Goal: Task Accomplishment & Management: Manage account settings

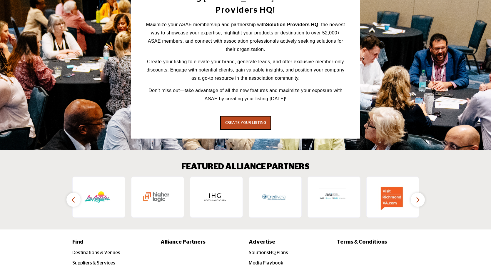
scroll to position [1056, 0]
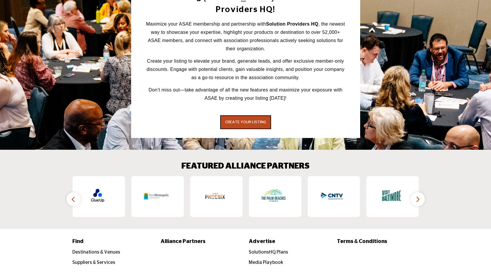
click at [421, 192] on button "button" at bounding box center [418, 199] width 14 height 14
click at [73, 196] on icon "button" at bounding box center [73, 199] width 5 height 7
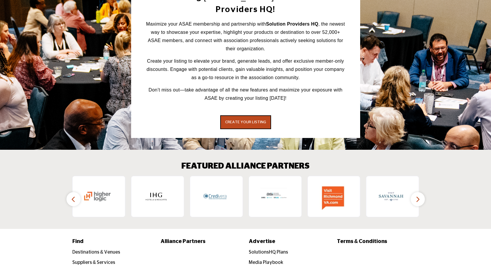
click at [73, 196] on icon "button" at bounding box center [73, 199] width 5 height 7
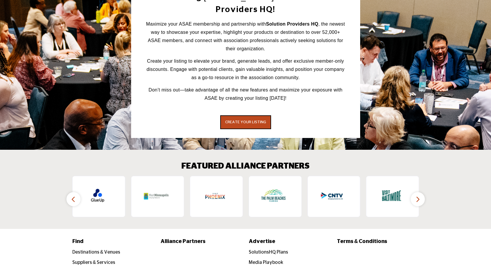
click at [422, 192] on button "button" at bounding box center [418, 199] width 14 height 14
click at [72, 196] on icon "button" at bounding box center [73, 199] width 5 height 7
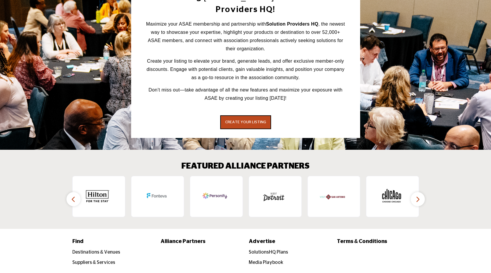
click at [72, 196] on icon "button" at bounding box center [73, 199] width 5 height 7
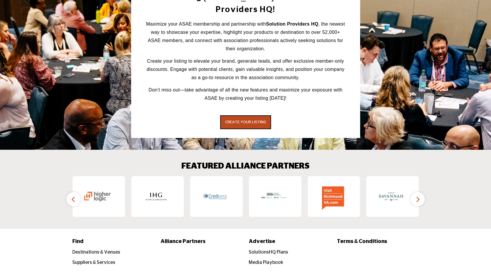
click at [72, 196] on icon "button" at bounding box center [73, 199] width 5 height 7
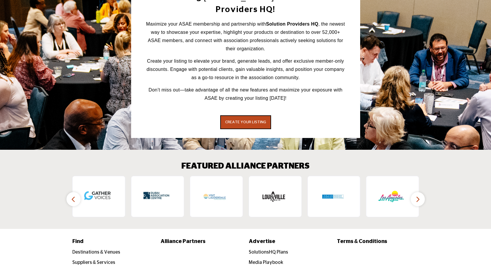
click at [72, 196] on icon "button" at bounding box center [73, 199] width 5 height 7
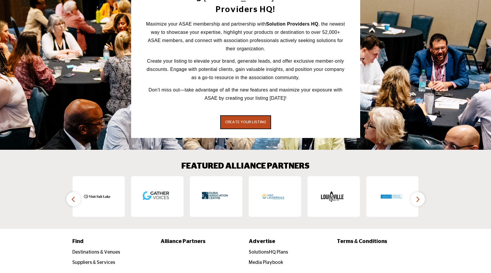
click at [72, 196] on icon "button" at bounding box center [73, 199] width 5 height 7
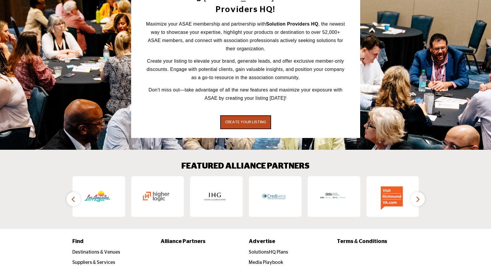
click at [415, 192] on button "button" at bounding box center [418, 199] width 14 height 14
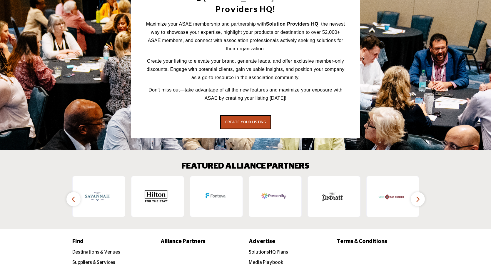
click at [415, 192] on button "button" at bounding box center [418, 199] width 14 height 14
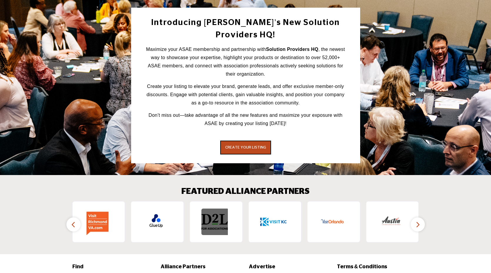
scroll to position [1054, 0]
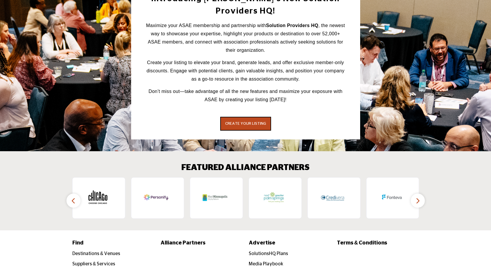
click at [418, 197] on icon "button" at bounding box center [418, 200] width 5 height 7
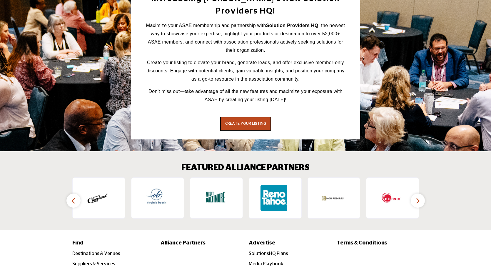
click at [71, 194] on button "button" at bounding box center [73, 201] width 14 height 14
click at [70, 194] on button "button" at bounding box center [73, 201] width 14 height 14
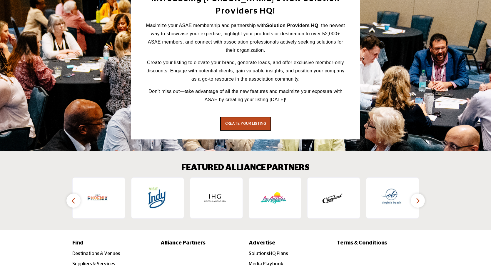
click at [73, 197] on icon "button" at bounding box center [73, 200] width 5 height 7
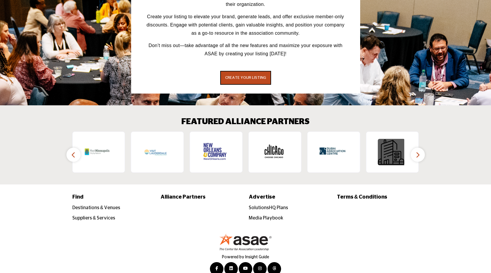
click at [388, 145] on img at bounding box center [391, 152] width 26 height 26
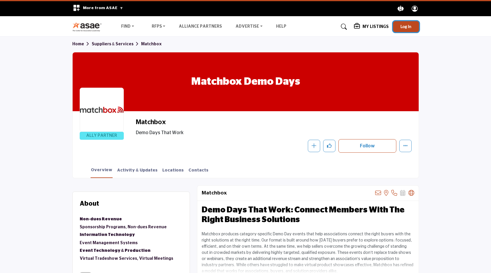
click at [405, 27] on span "Log In" at bounding box center [406, 26] width 11 height 5
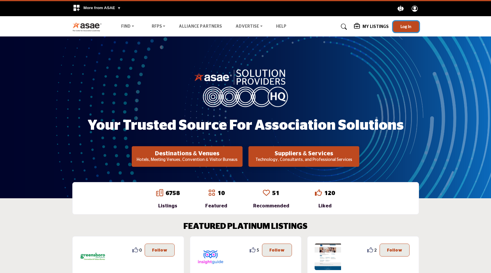
click at [406, 28] on span "Log In" at bounding box center [406, 26] width 11 height 5
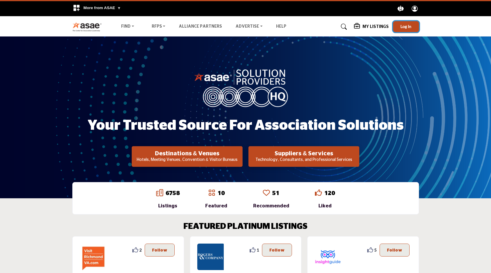
click at [410, 26] on span "Log In" at bounding box center [406, 26] width 11 height 5
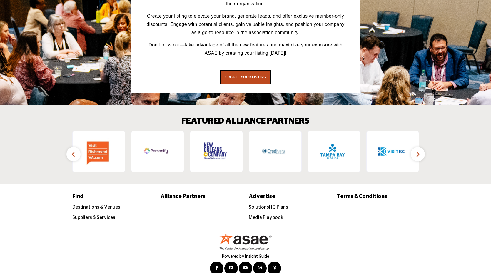
scroll to position [1101, 0]
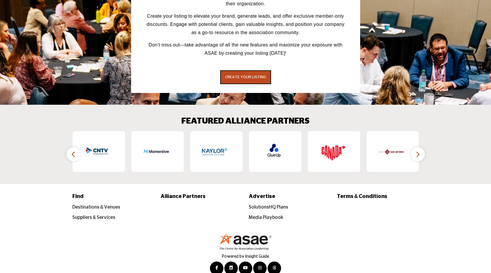
click at [418, 150] on button "button" at bounding box center [418, 154] width 14 height 14
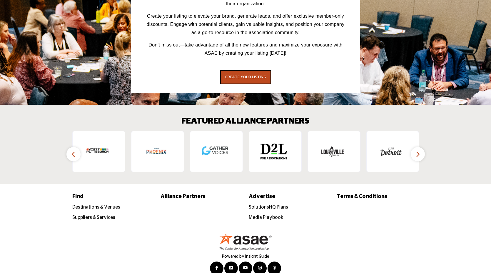
click at [412, 147] on button "button" at bounding box center [418, 154] width 14 height 14
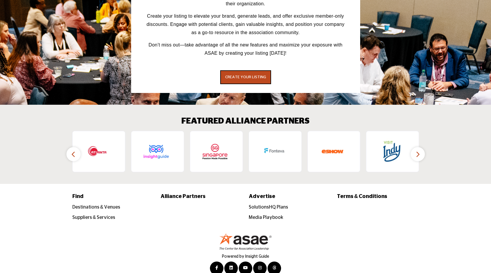
click at [413, 147] on button "button" at bounding box center [418, 154] width 14 height 14
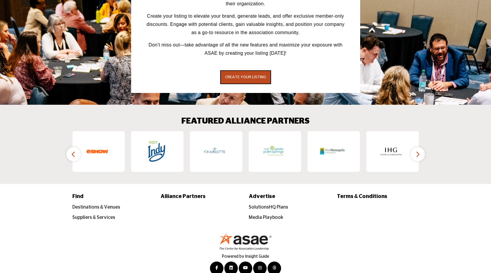
click at [423, 147] on button "button" at bounding box center [418, 154] width 14 height 14
click at [75, 148] on button "button" at bounding box center [73, 154] width 14 height 14
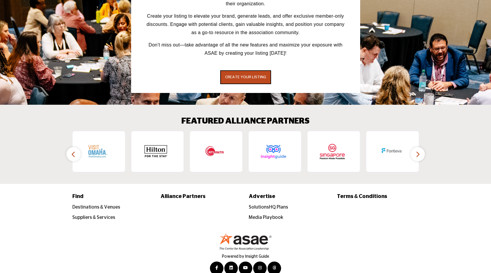
click at [75, 148] on button "button" at bounding box center [73, 154] width 14 height 14
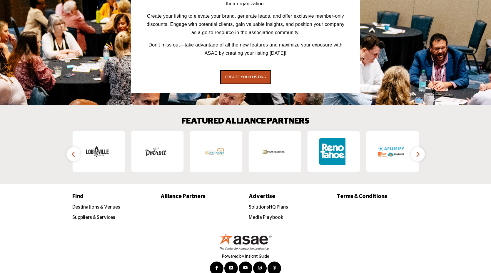
click at [75, 148] on button "button" at bounding box center [73, 154] width 14 height 14
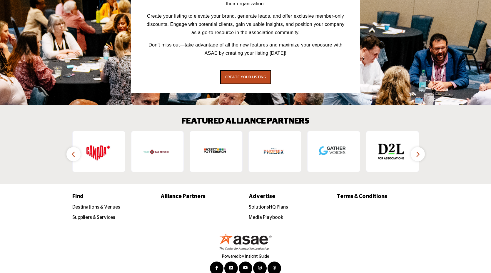
click at [75, 148] on button "button" at bounding box center [73, 154] width 14 height 14
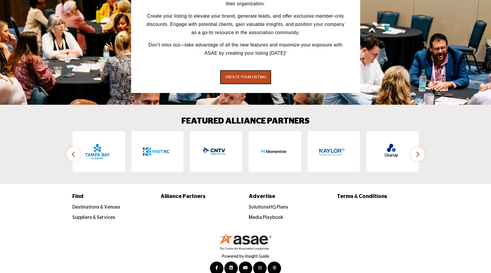
click at [75, 148] on button "button" at bounding box center [73, 154] width 14 height 14
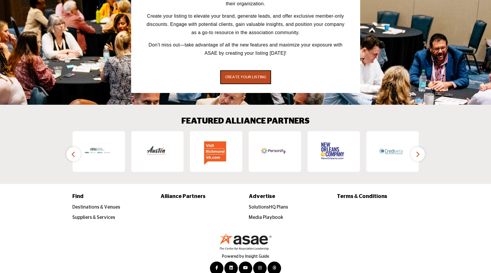
click at [75, 151] on icon "button" at bounding box center [73, 154] width 5 height 7
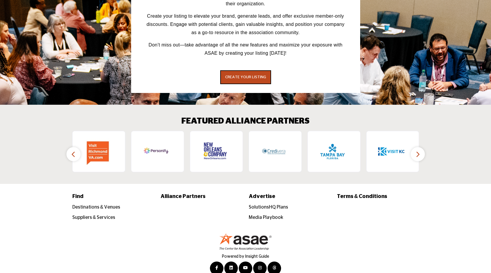
click at [75, 151] on icon "button" at bounding box center [73, 154] width 5 height 7
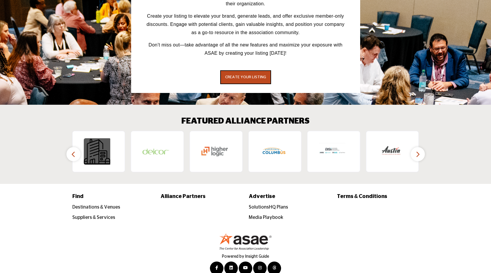
click at [95, 147] on img at bounding box center [97, 151] width 26 height 26
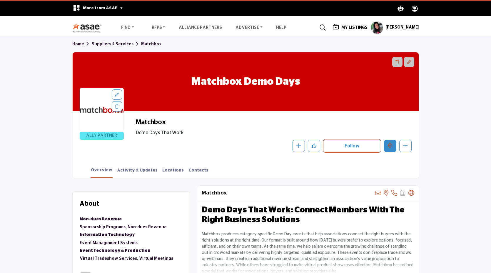
click at [387, 145] on button "Edit company" at bounding box center [390, 146] width 12 height 12
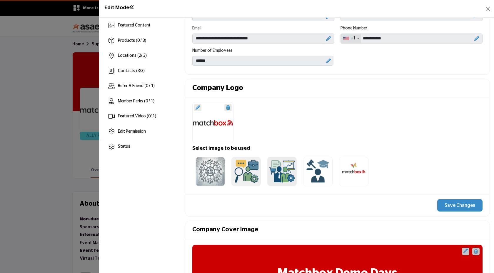
scroll to position [81, 0]
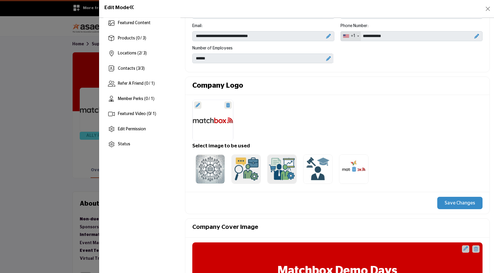
click at [352, 176] on img at bounding box center [353, 168] width 29 height 29
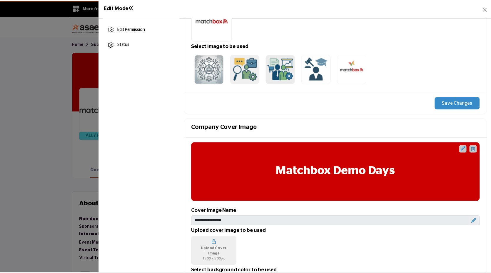
scroll to position [176, 0]
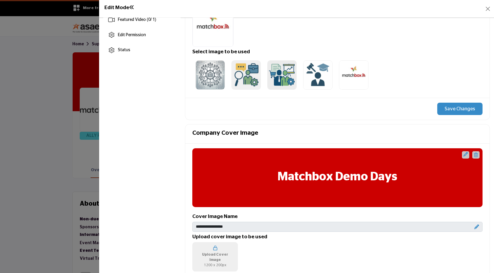
click at [460, 107] on button "Save Changes" at bounding box center [459, 109] width 45 height 12
click at [466, 106] on button "Save Changes" at bounding box center [459, 109] width 45 height 12
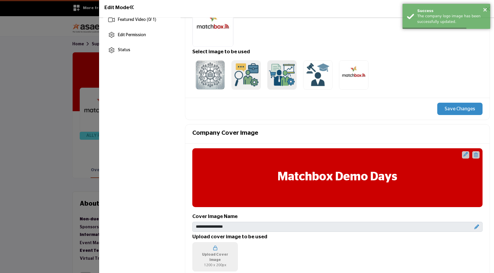
click at [418, 63] on ul at bounding box center [339, 75] width 294 height 36
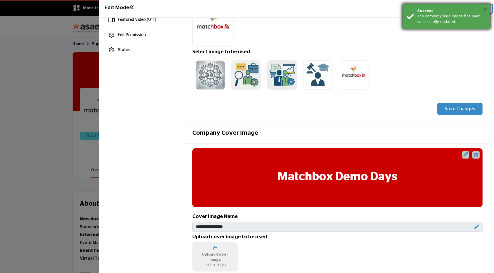
click at [486, 12] on button "×" at bounding box center [485, 9] width 5 height 6
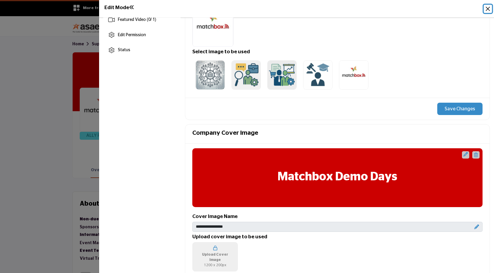
click at [487, 10] on button "Close" at bounding box center [488, 9] width 8 height 8
